Goal: Book appointment/travel/reservation

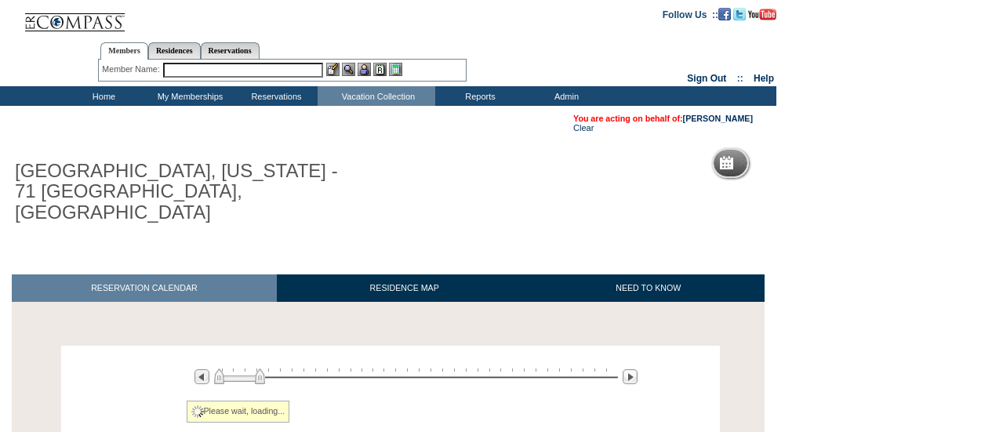
scroll to position [121, 0]
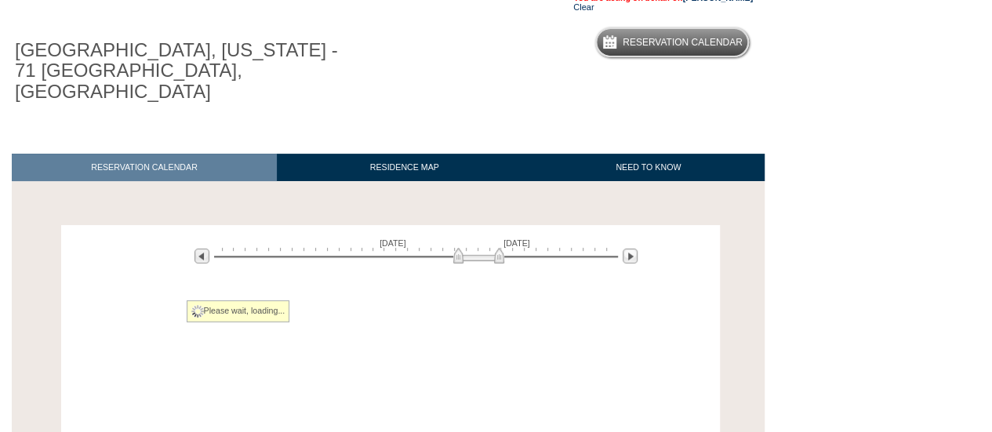
click at [478, 248] on div at bounding box center [416, 255] width 404 height 15
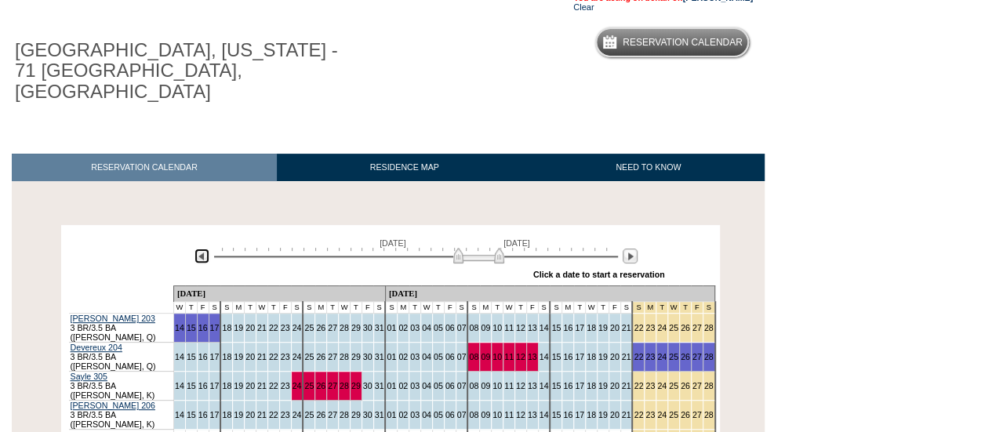
click at [203, 248] on img at bounding box center [201, 255] width 15 height 15
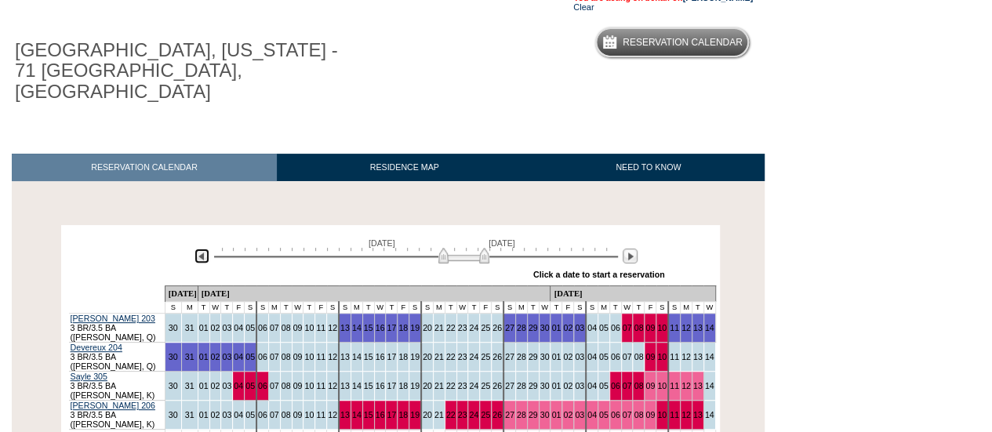
click at [203, 248] on img at bounding box center [201, 255] width 15 height 15
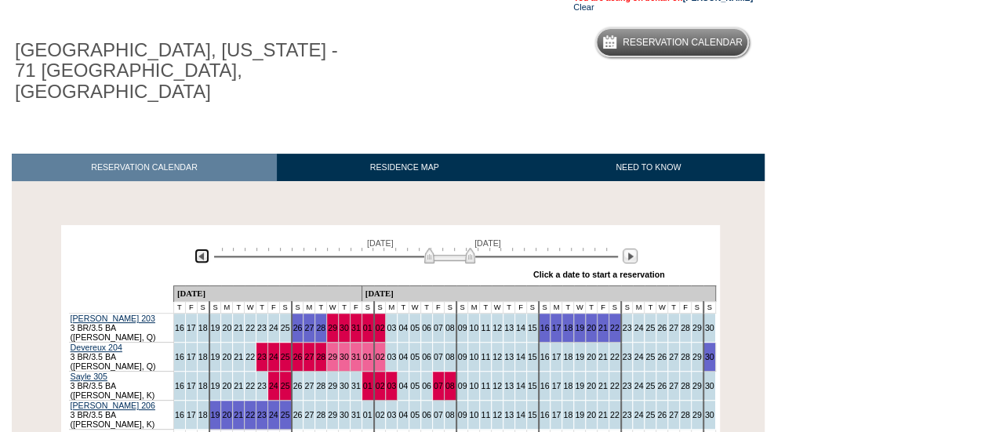
click at [203, 248] on img at bounding box center [201, 255] width 15 height 15
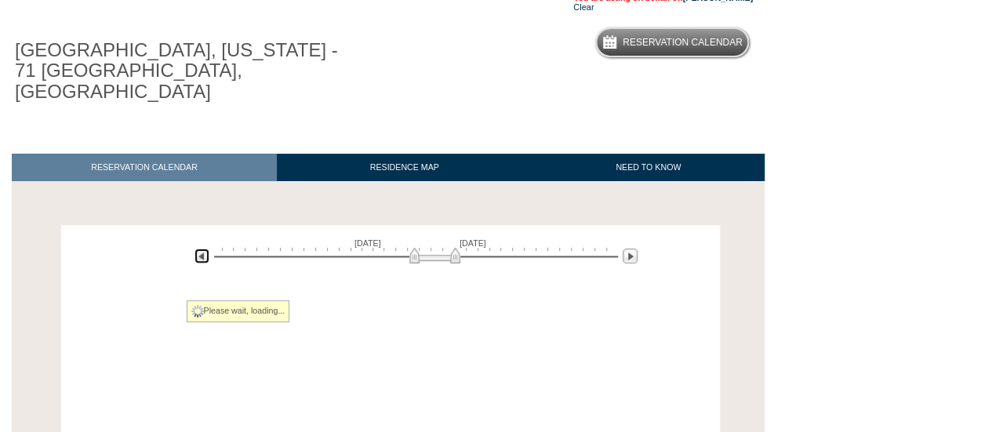
click at [203, 248] on img at bounding box center [201, 255] width 15 height 15
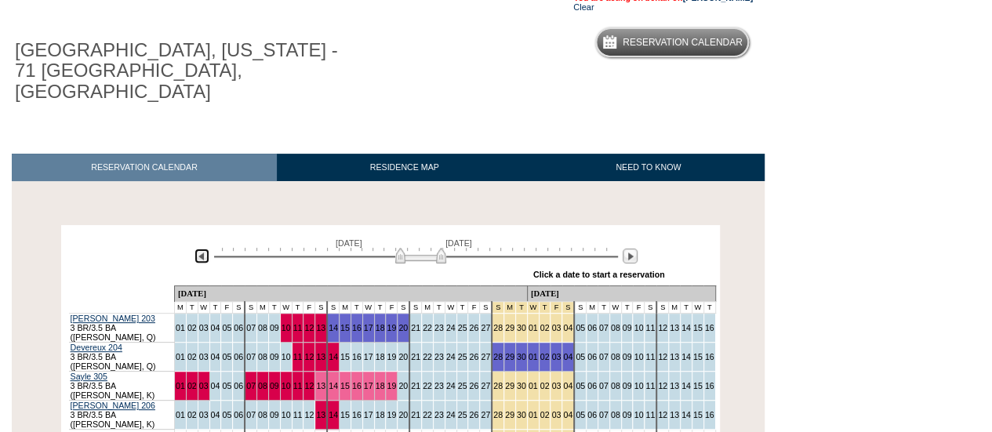
click at [203, 248] on img at bounding box center [201, 255] width 15 height 15
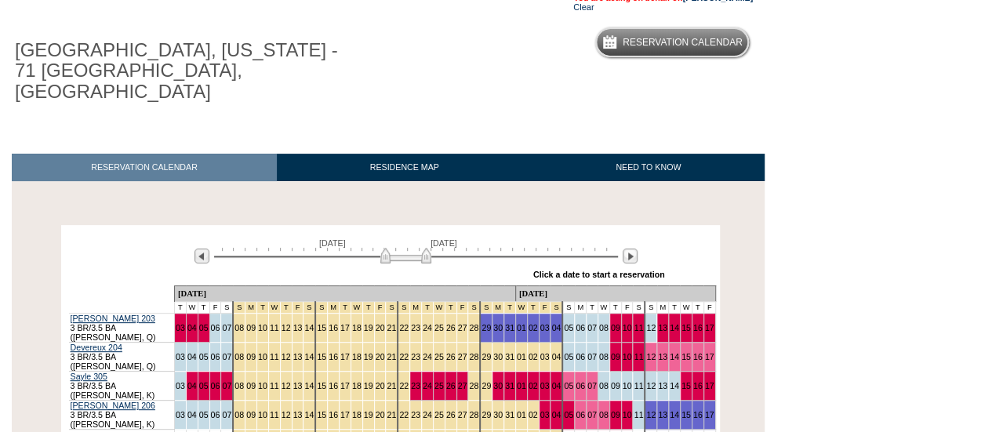
click at [820, 286] on body "Follow Us ::" at bounding box center [496, 95] width 992 height 432
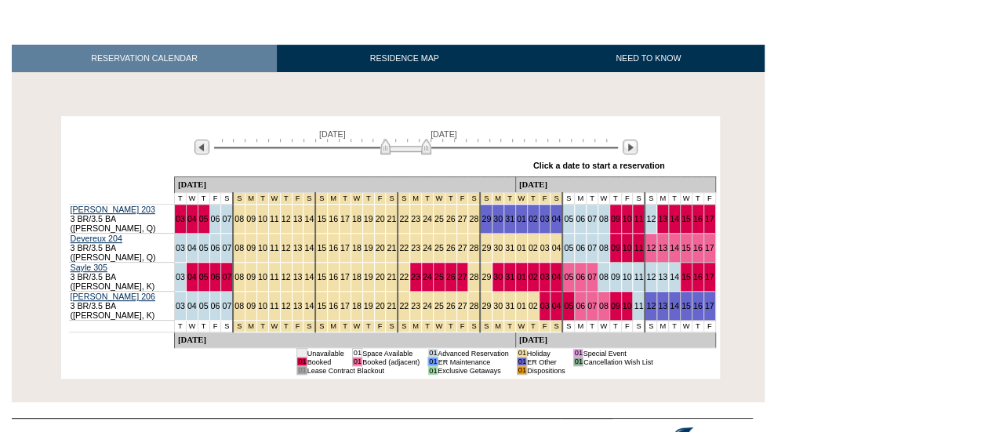
scroll to position [229, 0]
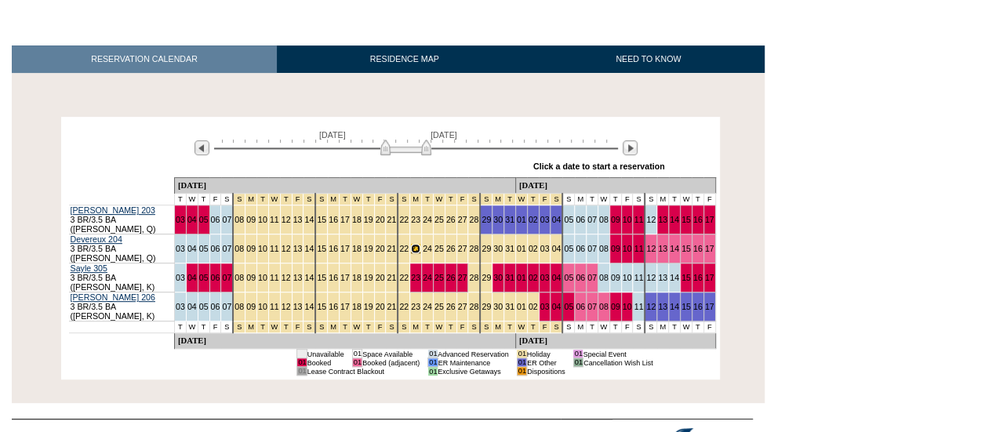
click at [411, 244] on link "23" at bounding box center [415, 248] width 9 height 9
